Goal: Find specific page/section: Find specific page/section

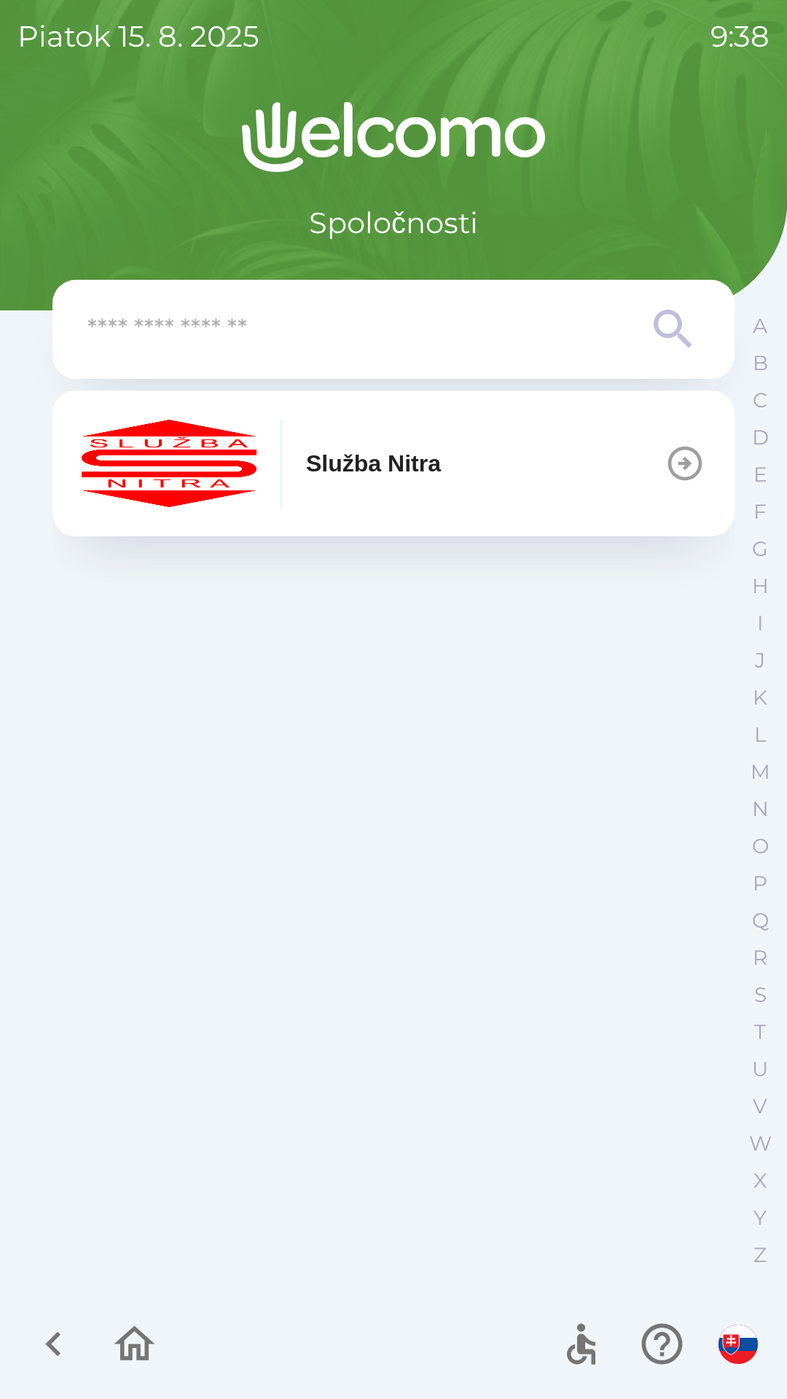
click at [221, 326] on input "text" at bounding box center [364, 330] width 554 height 40
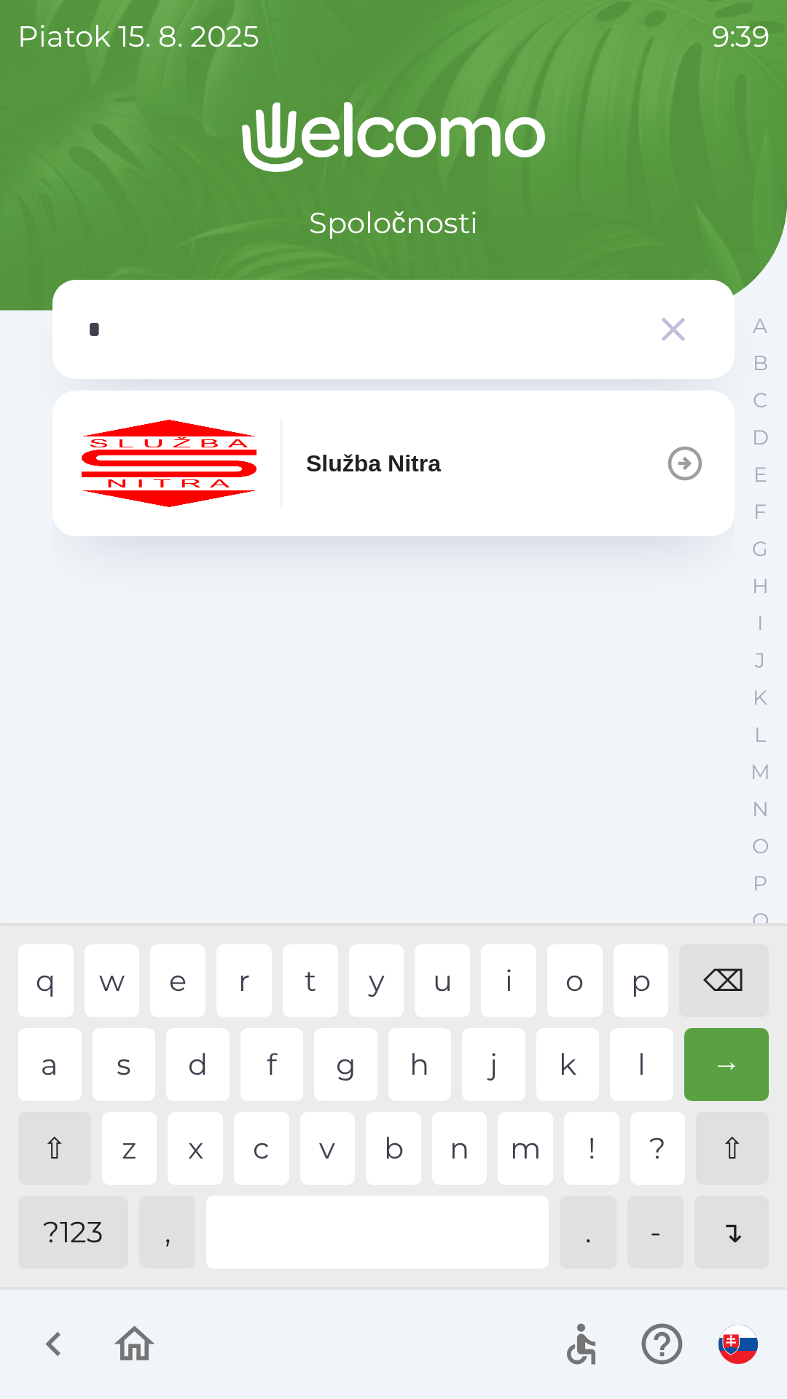
type input "**"
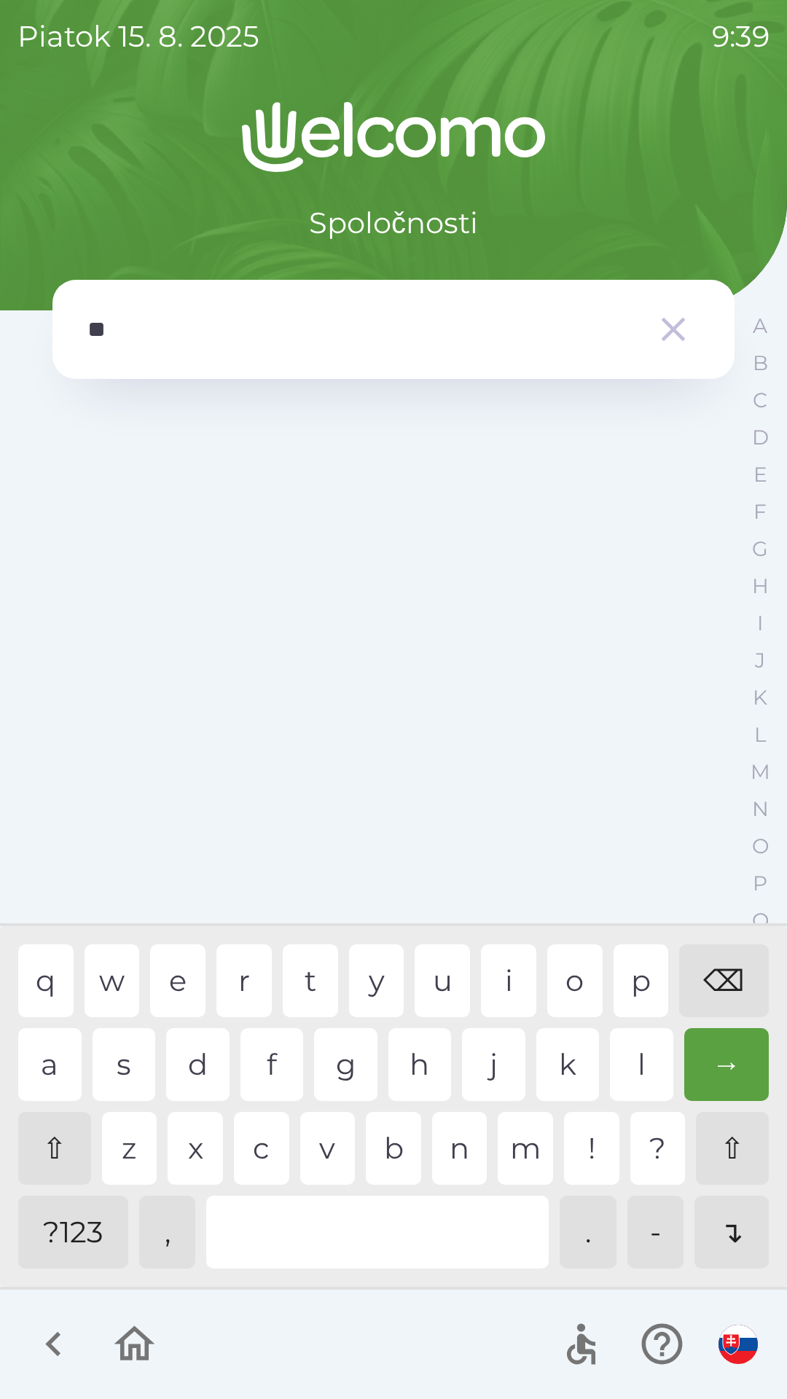
click at [737, 1127] on div "⇧" at bounding box center [732, 1148] width 73 height 73
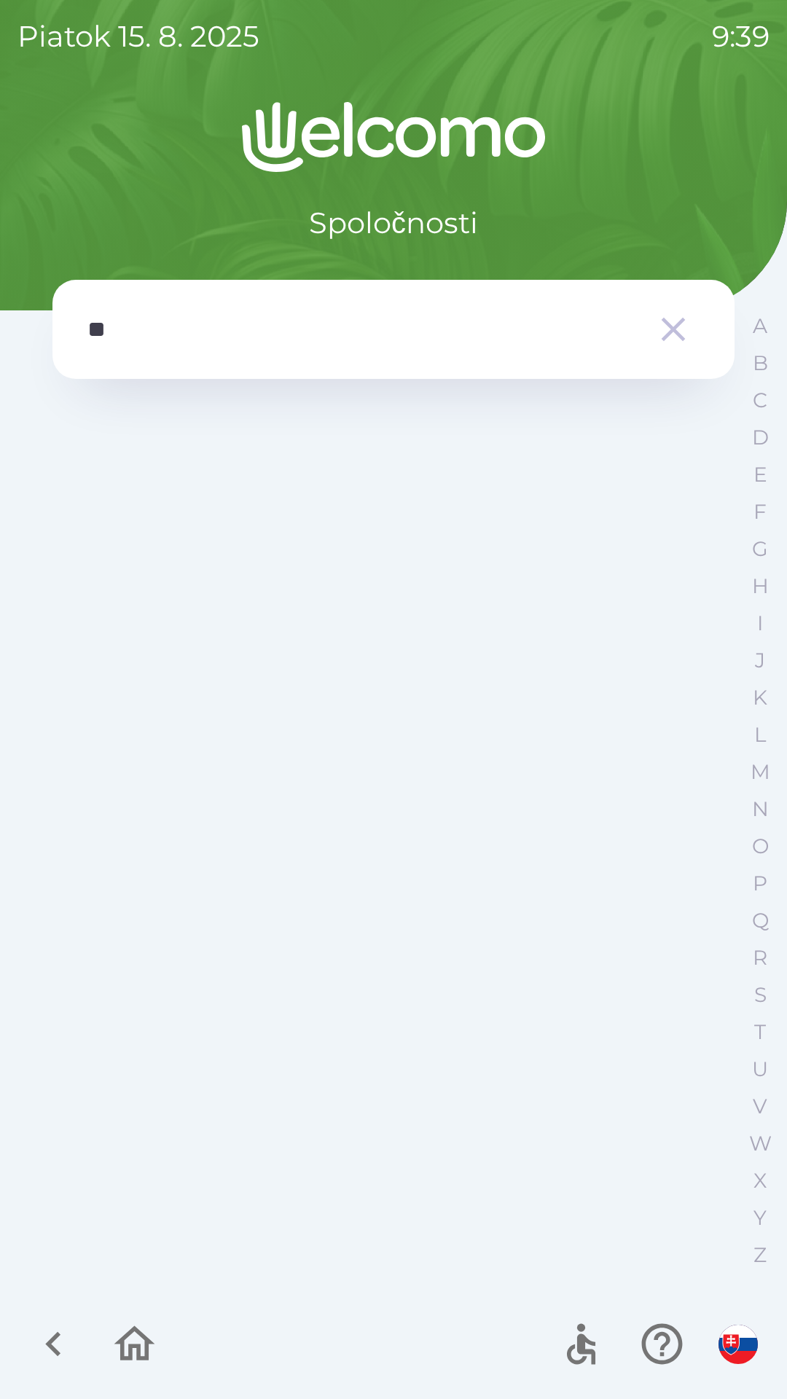
click at [739, 1213] on div "Spoločnosti ** A B C D E F G H I J K L M N O P Q R S T U V W X Y Z" at bounding box center [393, 750] width 752 height 1297
click at [40, 1332] on icon "button" at bounding box center [53, 1343] width 49 height 49
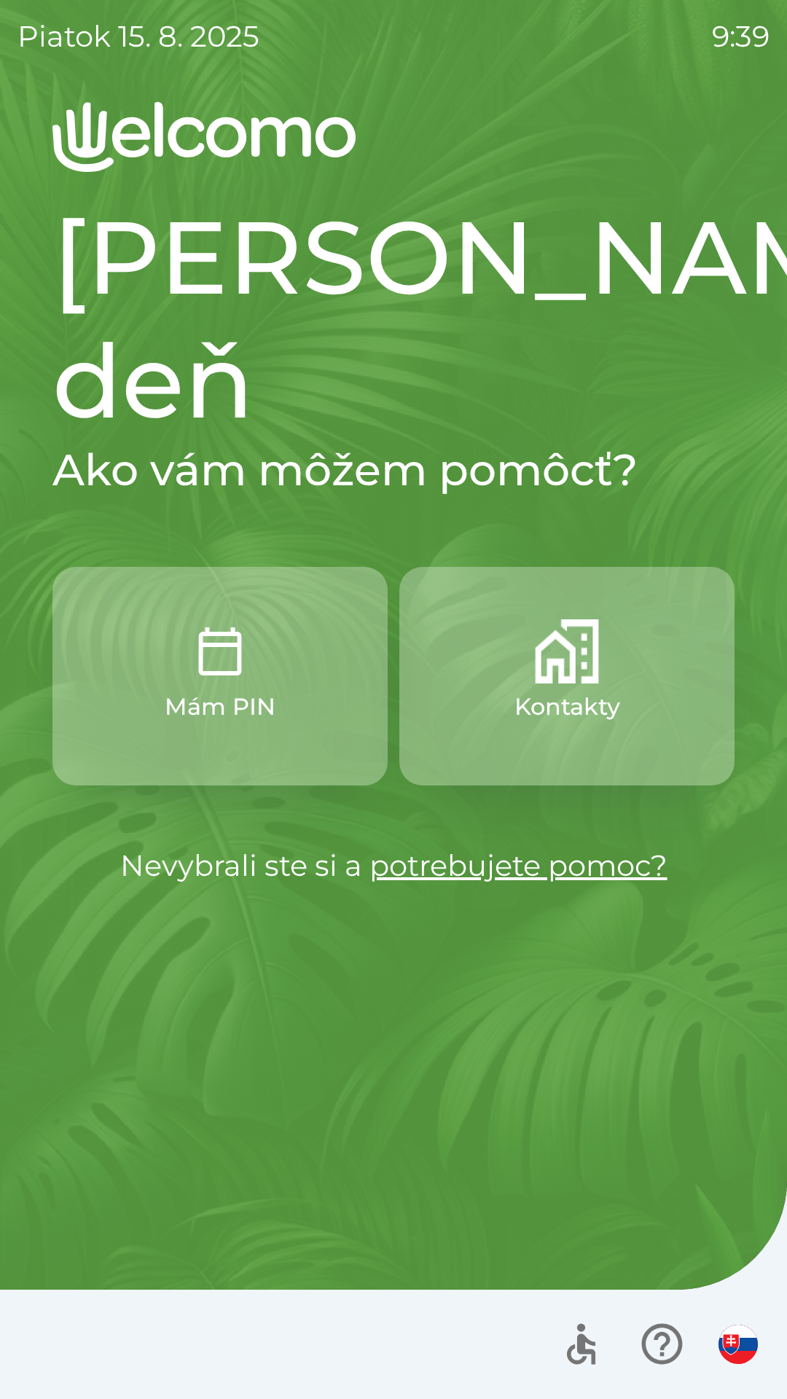
click at [559, 619] on img "button" at bounding box center [567, 651] width 64 height 64
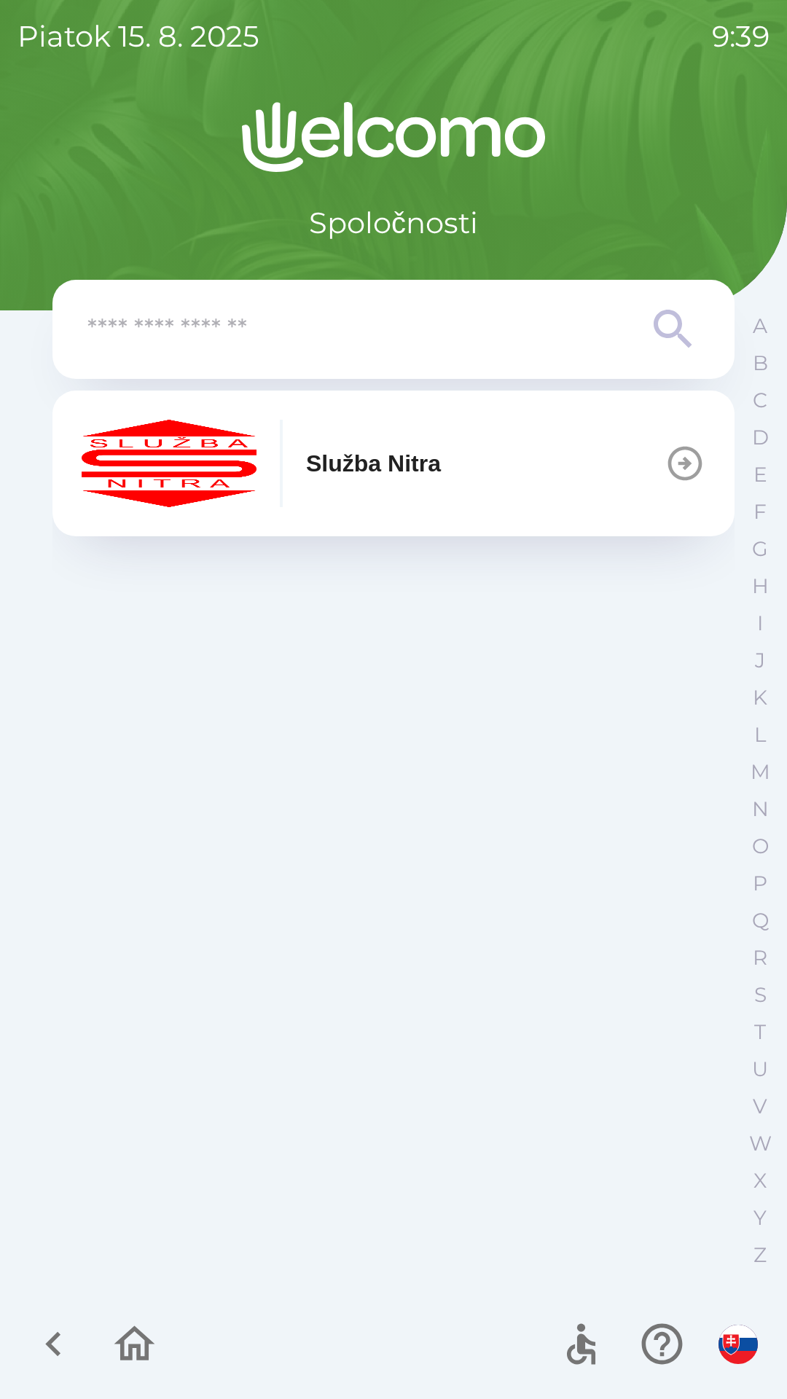
click at [179, 323] on input "text" at bounding box center [364, 330] width 554 height 40
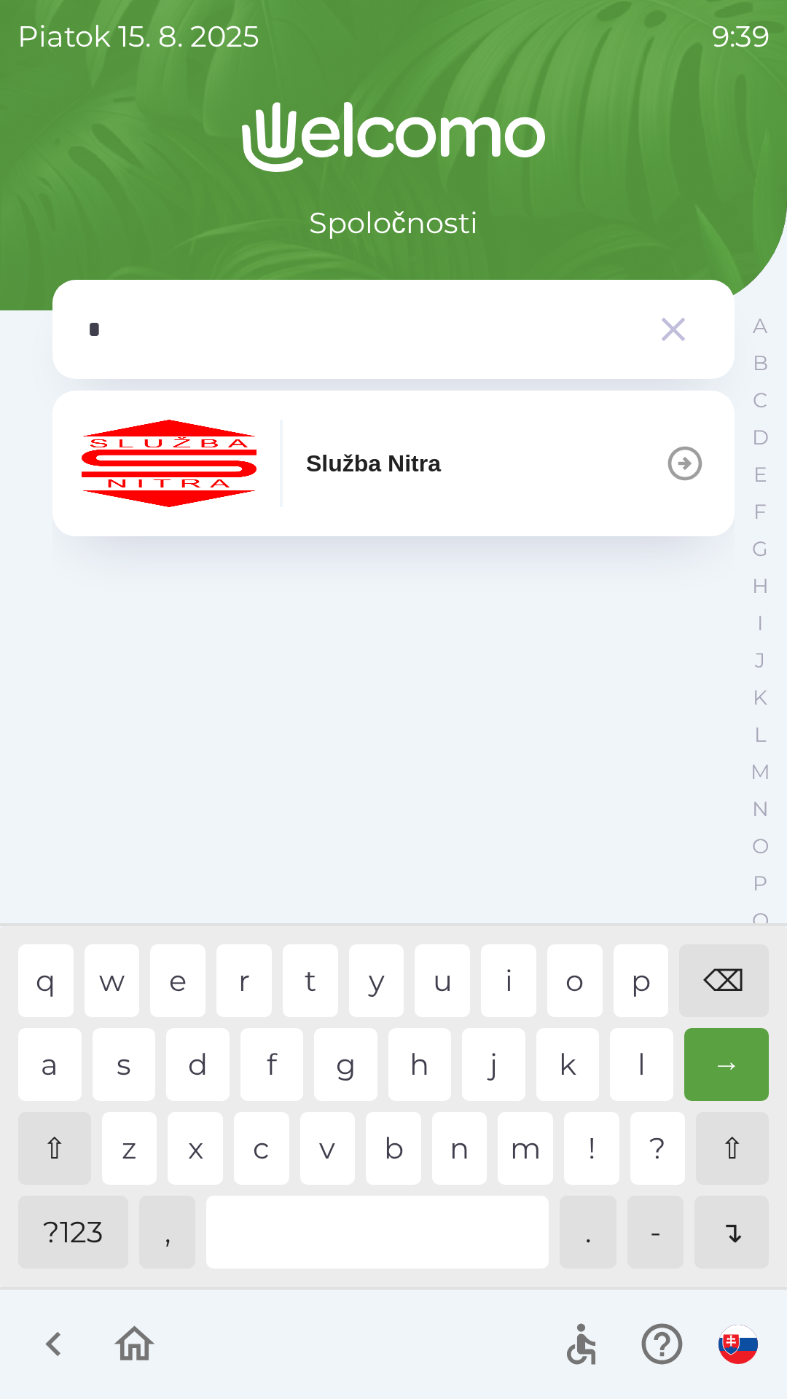
click at [118, 1051] on div "s" at bounding box center [124, 1064] width 63 height 73
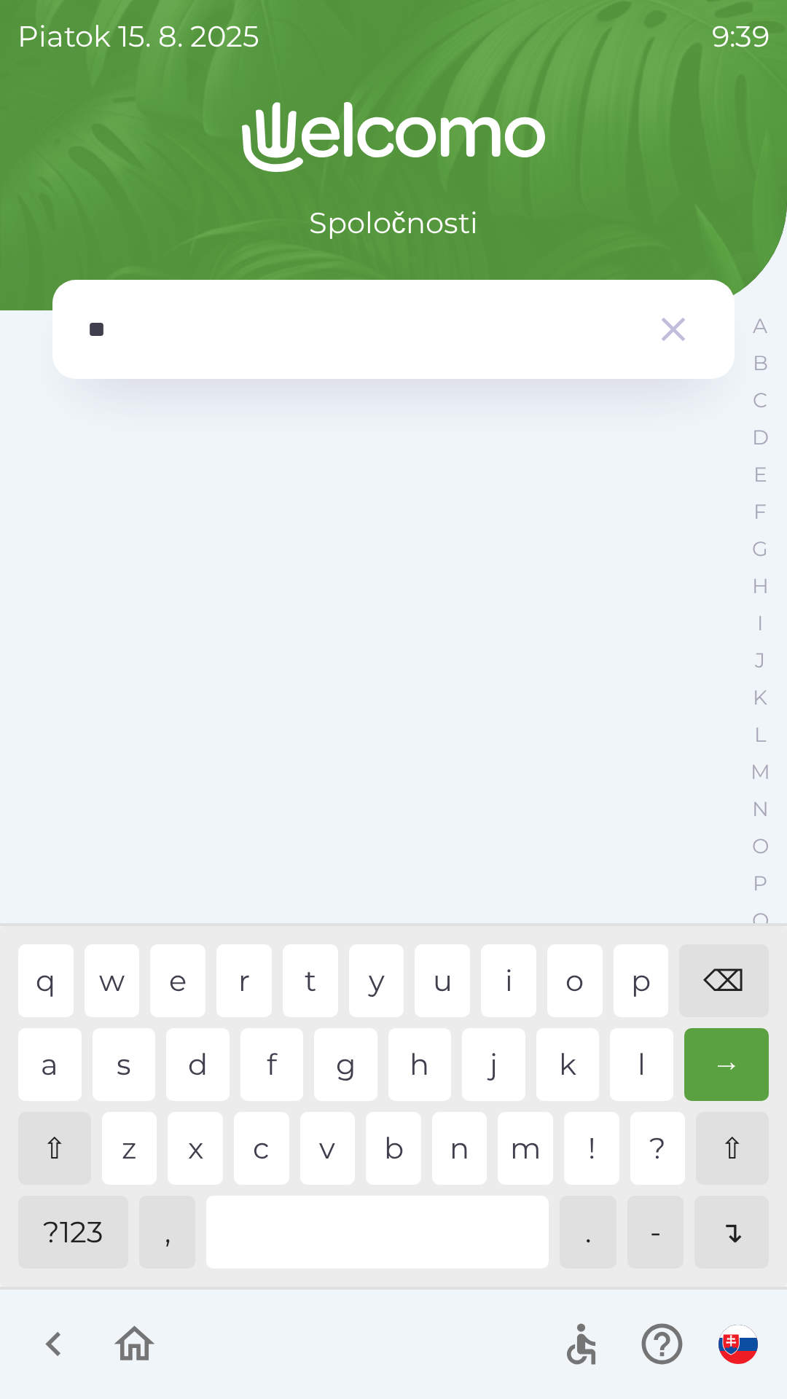
click at [649, 965] on div "p" at bounding box center [640, 980] width 55 height 73
click at [573, 967] on div "o" at bounding box center [574, 980] width 55 height 73
click at [645, 1051] on div "l" at bounding box center [641, 1064] width 63 height 73
click at [366, 1205] on div at bounding box center [377, 1231] width 342 height 73
click at [639, 1050] on div "l" at bounding box center [641, 1064] width 63 height 73
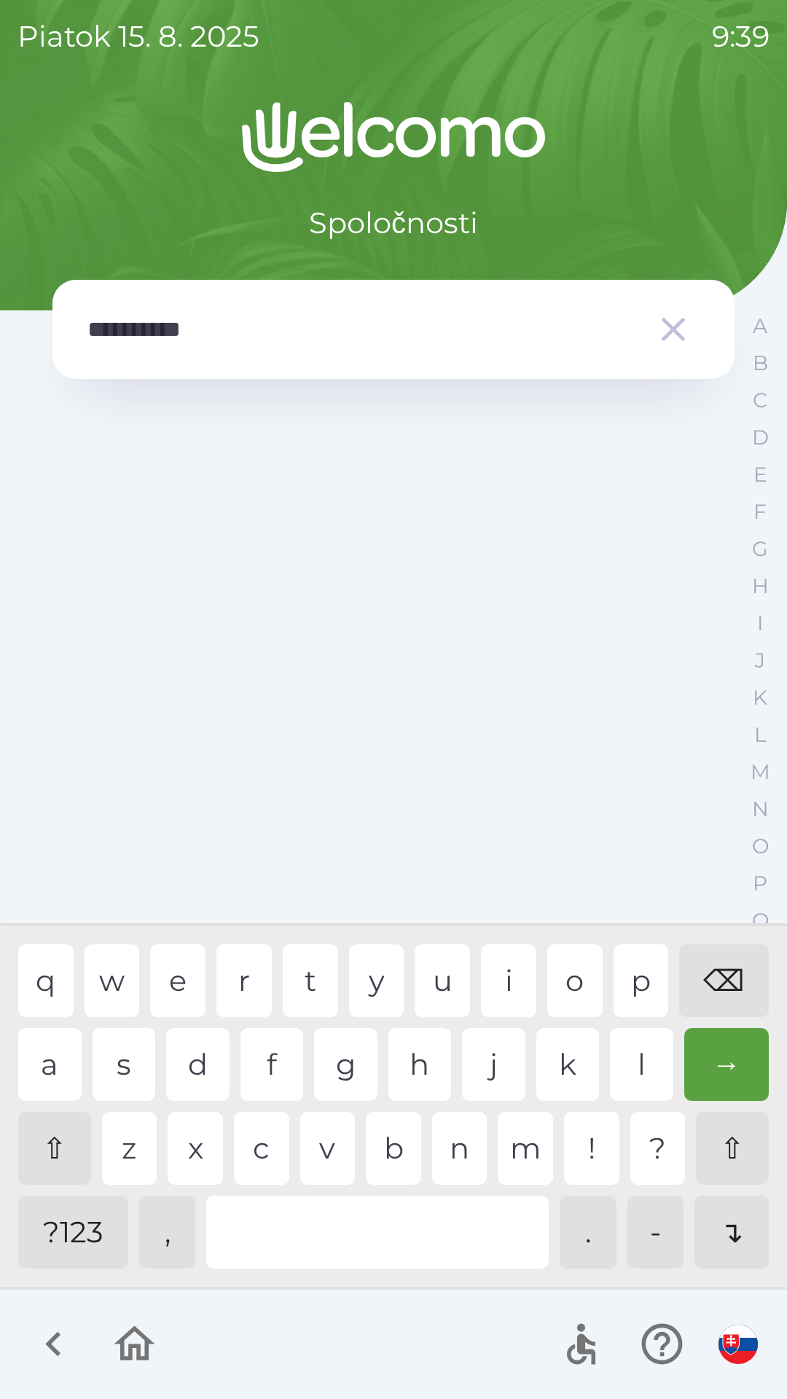
click at [396, 1139] on div "b" at bounding box center [393, 1148] width 55 height 73
click at [52, 1050] on div "a" at bounding box center [49, 1064] width 63 height 73
click at [724, 1044] on div "→" at bounding box center [726, 1064] width 85 height 73
click at [725, 1044] on div "→" at bounding box center [726, 1064] width 85 height 73
click at [734, 1044] on div "→" at bounding box center [726, 1064] width 85 height 73
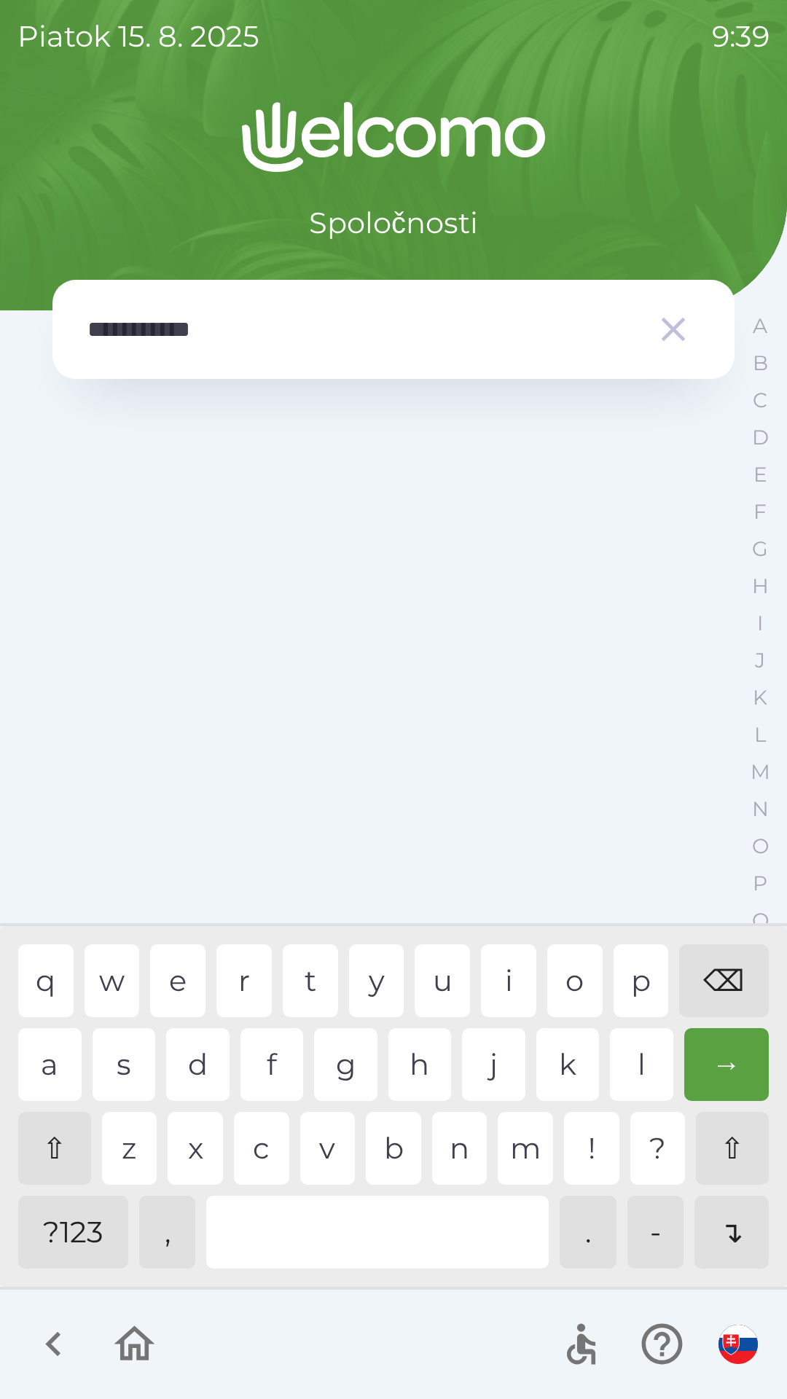
type input "**********"
click at [725, 970] on div "⌫" at bounding box center [724, 980] width 90 height 73
click at [734, 1327] on img "button" at bounding box center [737, 1343] width 39 height 39
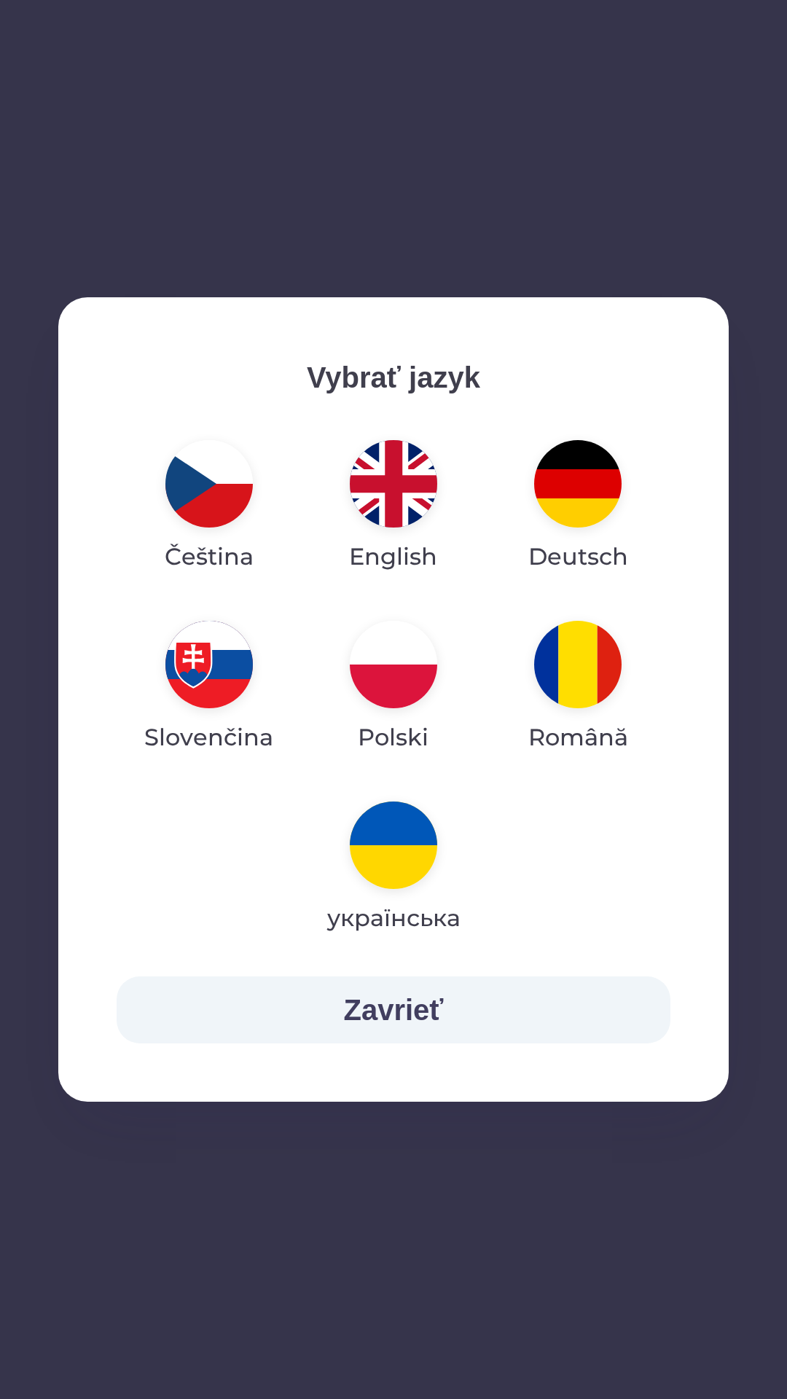
click at [218, 668] on img "button" at bounding box center [208, 664] width 87 height 87
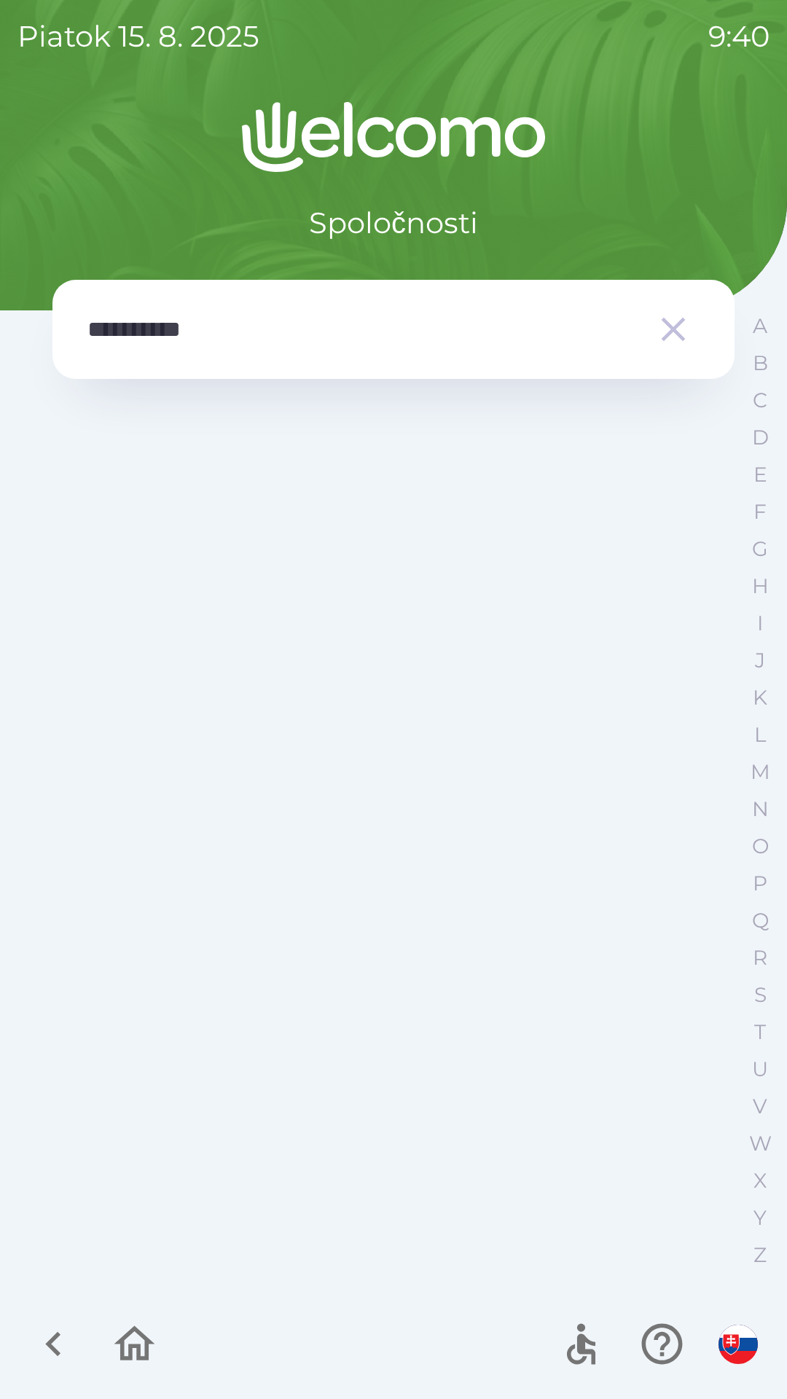
click at [667, 315] on icon "button" at bounding box center [673, 329] width 41 height 41
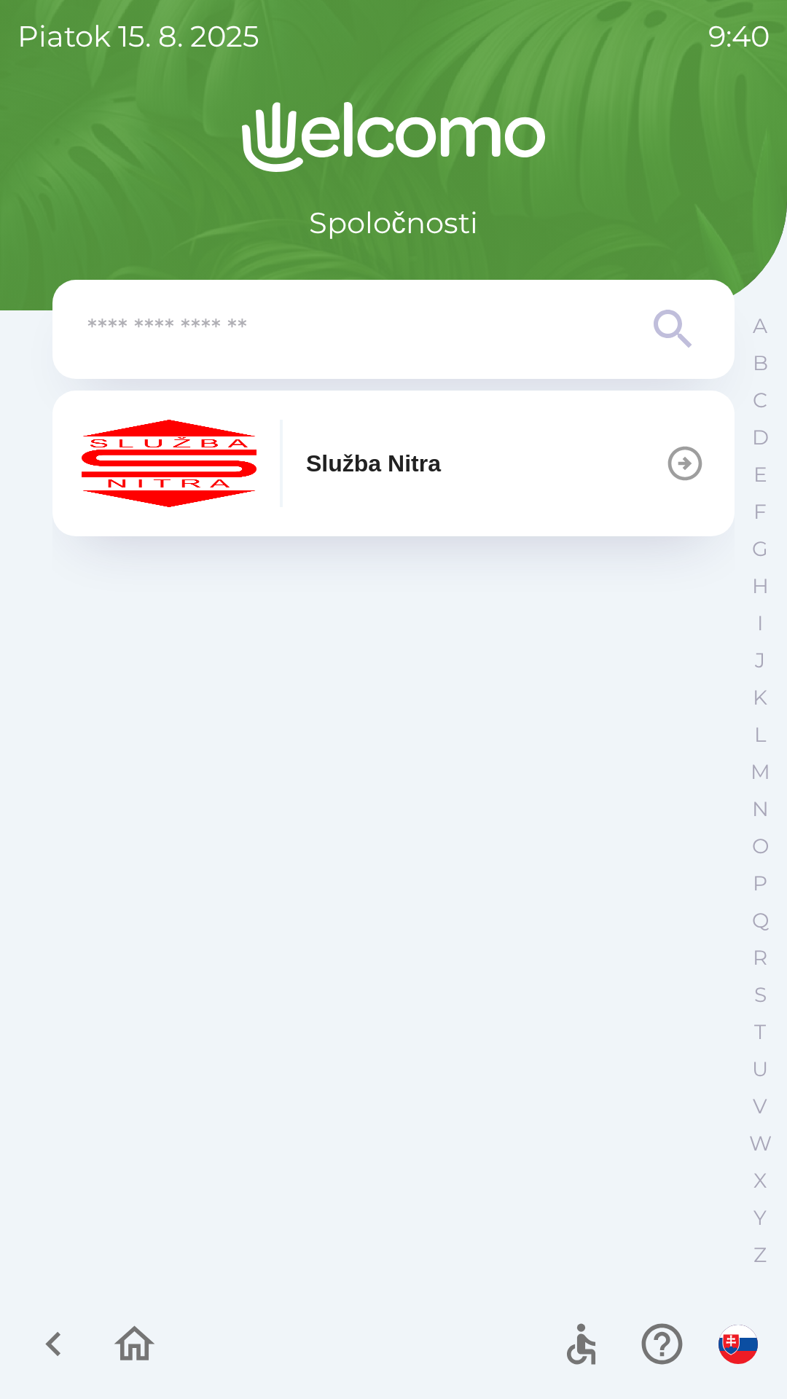
click at [164, 330] on input "text" at bounding box center [364, 330] width 554 height 40
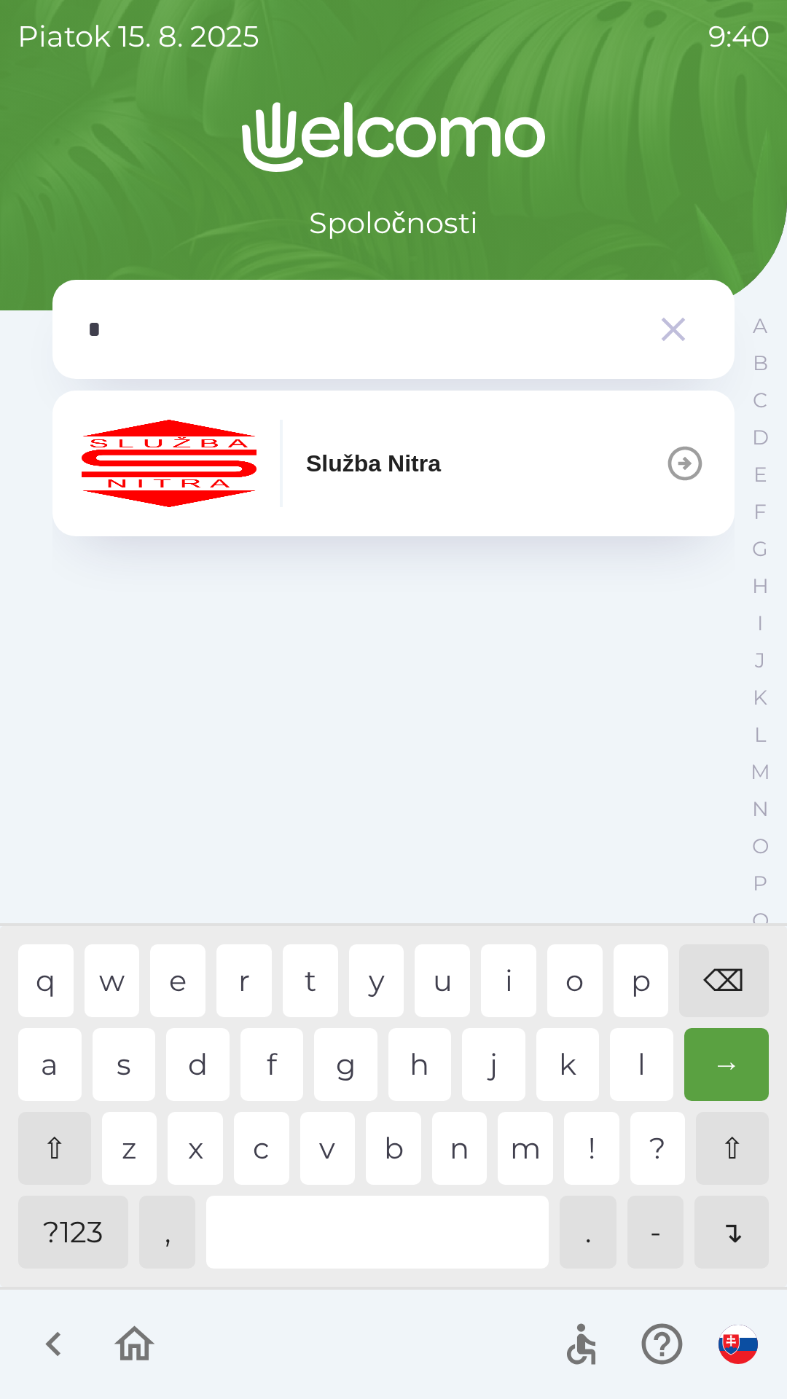
click at [130, 1064] on div "s" at bounding box center [124, 1064] width 63 height 73
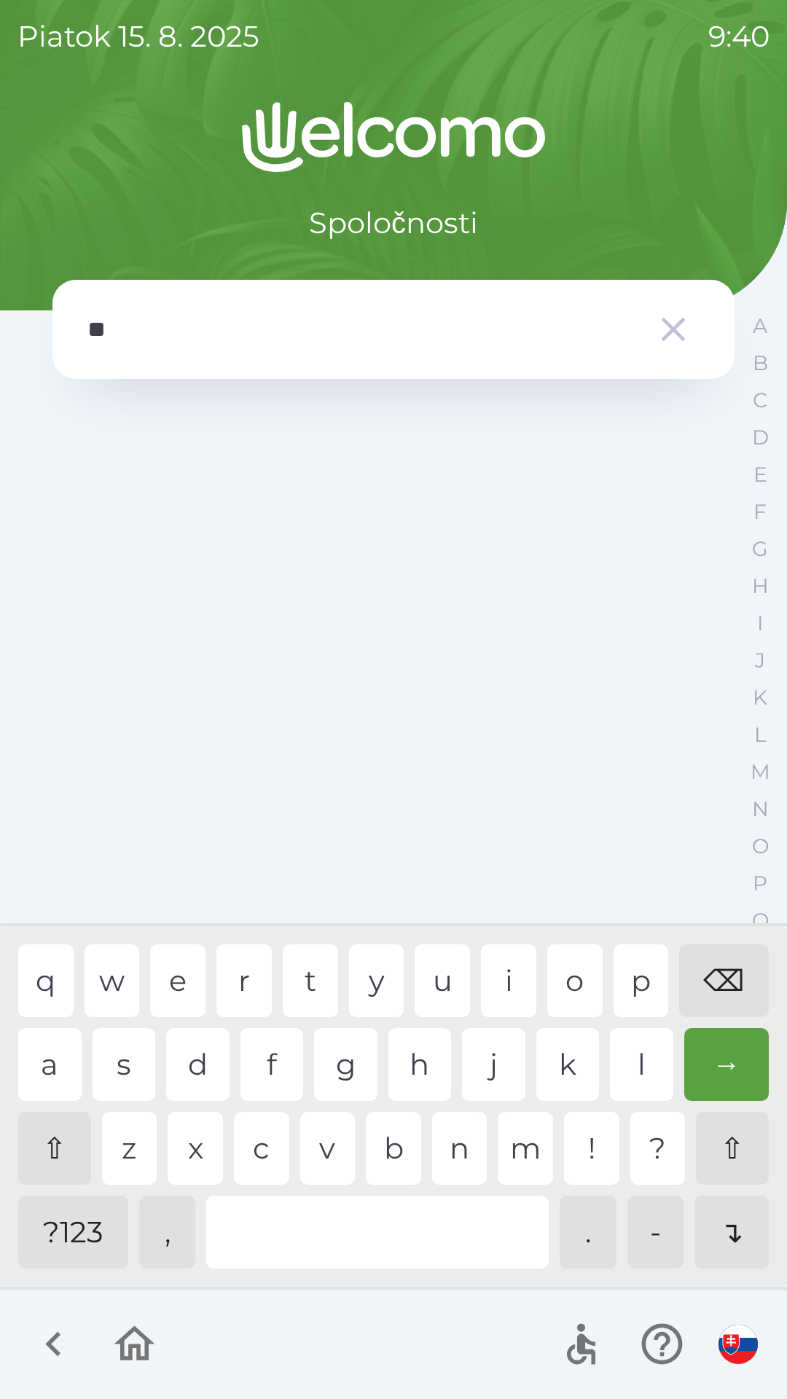
click at [646, 967] on div "p" at bounding box center [640, 980] width 55 height 73
click at [575, 962] on div "o" at bounding box center [574, 980] width 55 height 73
click at [130, 1058] on div "s" at bounding box center [124, 1064] width 63 height 73
click at [400, 1140] on div "b" at bounding box center [393, 1148] width 55 height 73
type input "**********"
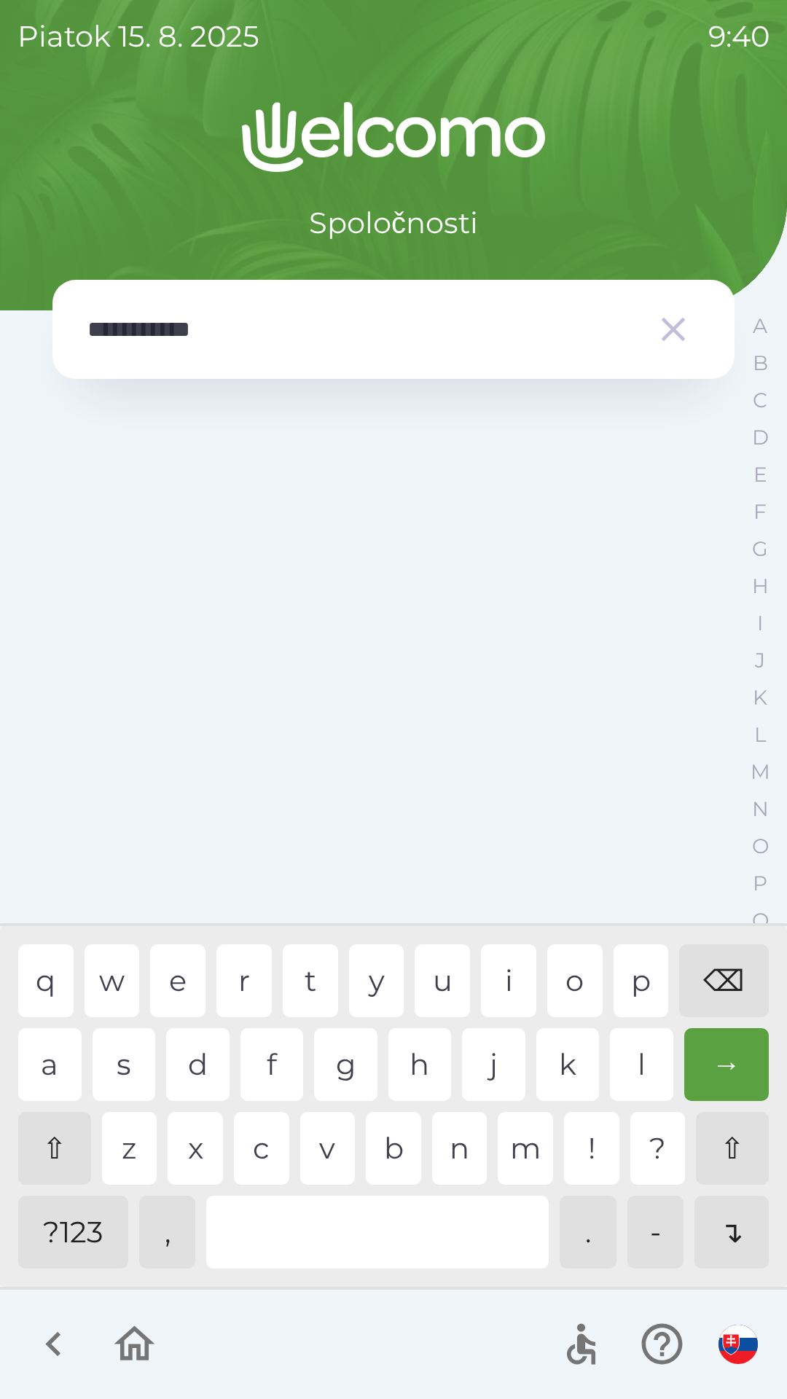
click at [669, 326] on icon "button" at bounding box center [673, 330] width 24 height 24
